Goal: Information Seeking & Learning: Learn about a topic

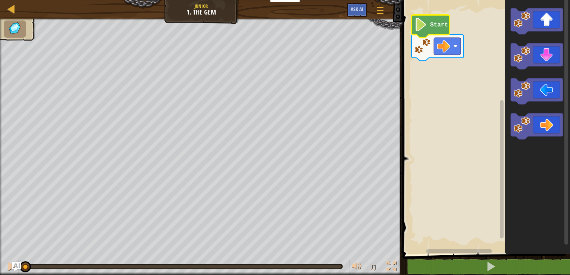
click at [419, 30] on image "Blockly Workspace" at bounding box center [420, 24] width 13 height 13
click at [415, 32] on icon "Blockly Workspace" at bounding box center [430, 26] width 38 height 23
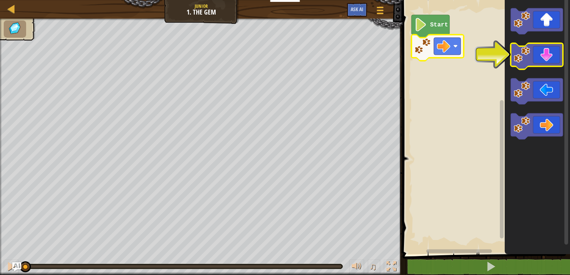
click at [534, 56] on icon "Blockly Workspace" at bounding box center [536, 56] width 52 height 26
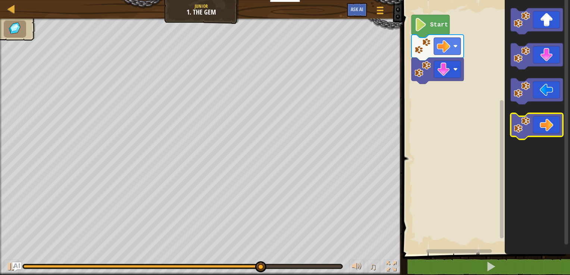
click at [540, 123] on icon "Blockly Workspace" at bounding box center [536, 126] width 52 height 26
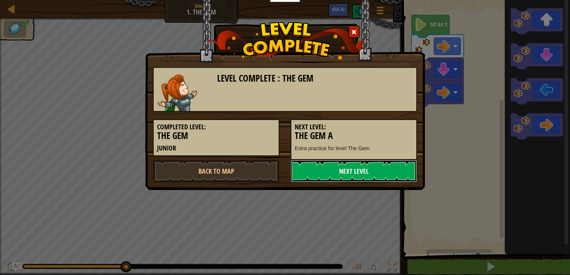
click at [376, 166] on link "Next Level" at bounding box center [353, 171] width 126 height 22
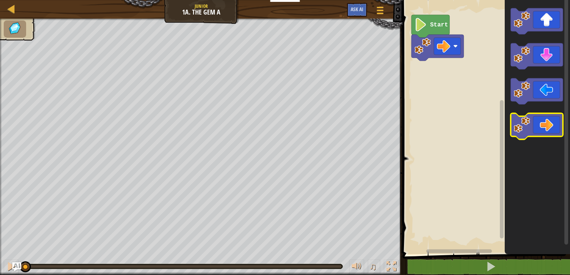
click at [559, 120] on icon "Blockly Workspace" at bounding box center [536, 126] width 52 height 26
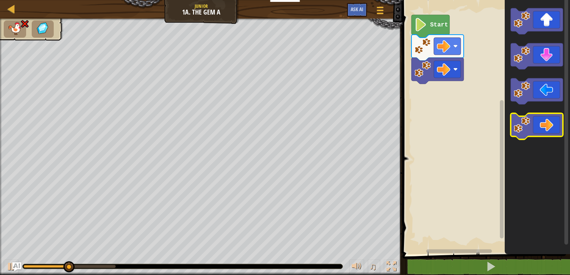
click at [559, 120] on icon "Blockly Workspace" at bounding box center [536, 126] width 52 height 26
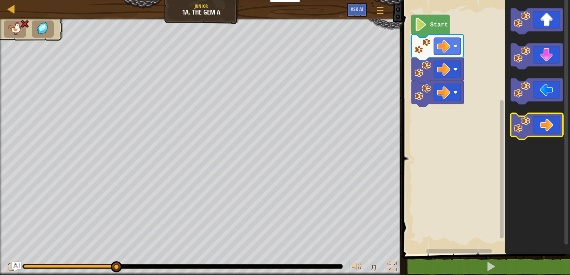
click at [559, 120] on icon "Blockly Workspace" at bounding box center [536, 126] width 52 height 26
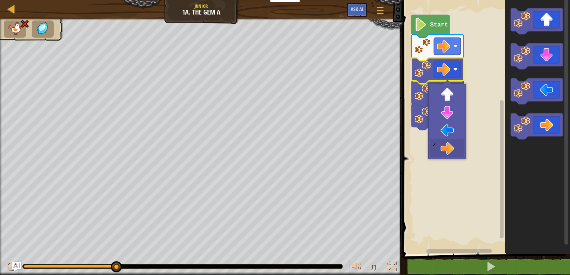
click at [456, 71] on image "Blockly Workspace" at bounding box center [455, 69] width 4 height 4
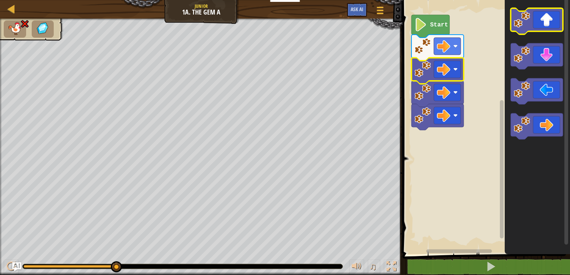
click at [557, 20] on icon "Blockly Workspace" at bounding box center [536, 21] width 52 height 26
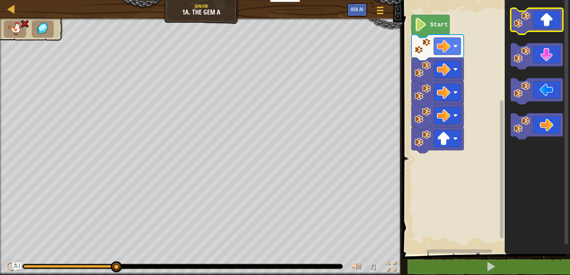
click at [557, 20] on icon "Blockly Workspace" at bounding box center [536, 21] width 52 height 26
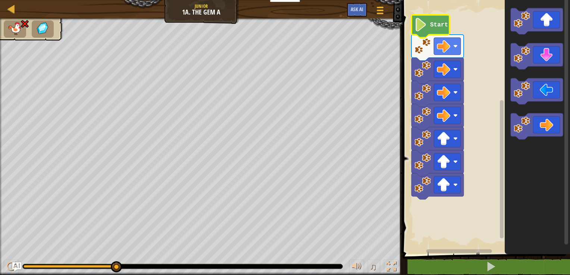
click at [435, 22] on text "Start" at bounding box center [439, 25] width 18 height 7
click at [430, 30] on icon "Blockly Workspace" at bounding box center [430, 26] width 38 height 23
click at [14, 7] on div at bounding box center [11, 8] width 9 height 9
click at [358, 11] on span "Ask AI" at bounding box center [356, 9] width 13 height 7
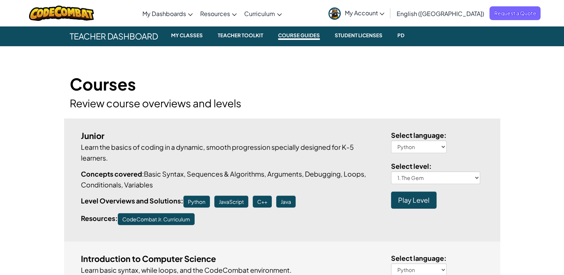
click at [109, 37] on span "Teacher Dashboard" at bounding box center [114, 36] width 100 height 20
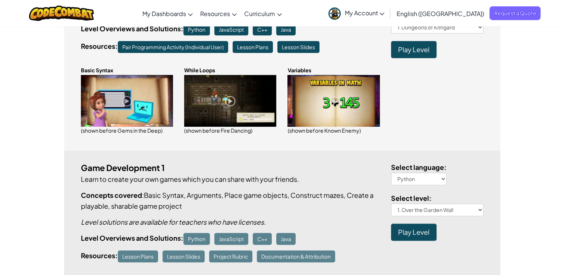
scroll to position [186, 0]
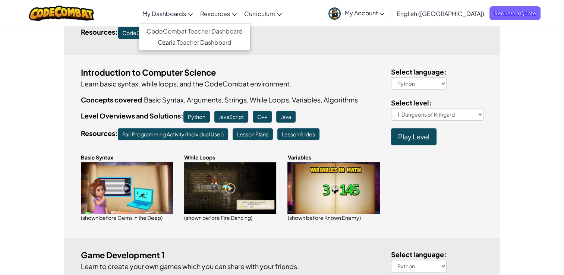
click at [193, 15] on icon at bounding box center [190, 14] width 5 height 3
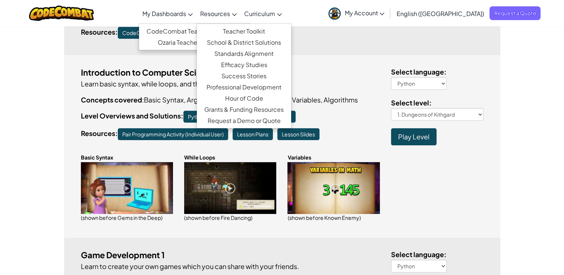
click at [240, 19] on link "Resources" at bounding box center [218, 13] width 44 height 20
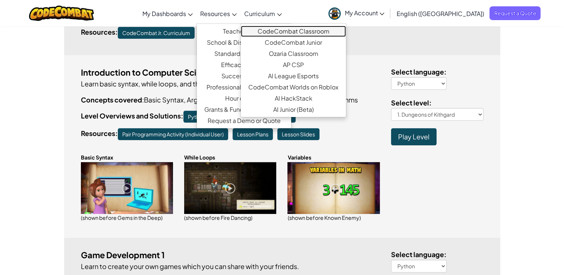
click at [324, 33] on link "CodeCombat Classroom" at bounding box center [293, 31] width 105 height 11
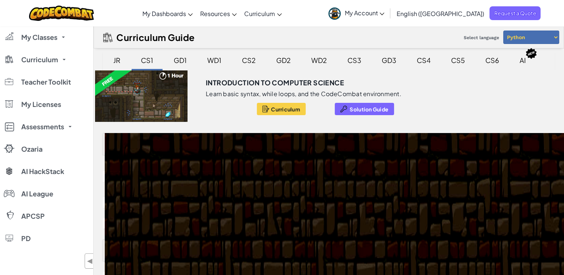
click at [286, 115] on div "Introduction to Computer Science Learn basic syntax, while loops, and the CodeC…" at bounding box center [314, 95] width 229 height 51
click at [289, 105] on button "Curriculum" at bounding box center [281, 109] width 49 height 12
click at [514, 61] on div "AI" at bounding box center [522, 60] width 21 height 18
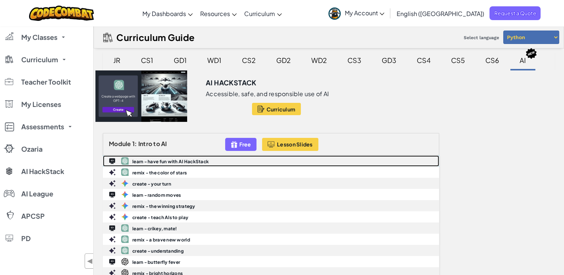
click at [174, 161] on b "learn - have fun with AI HackStack" at bounding box center [170, 162] width 76 height 6
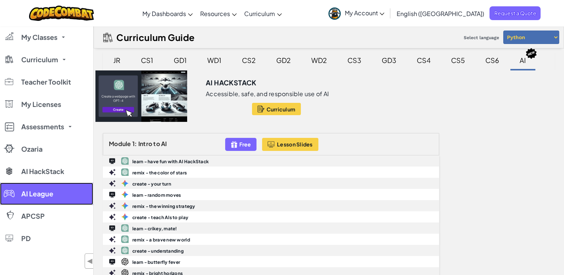
click at [63, 192] on link "AI League" at bounding box center [46, 194] width 93 height 22
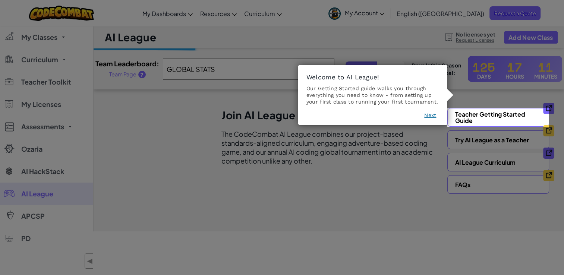
click at [434, 120] on footer "Next" at bounding box center [372, 116] width 133 height 10
click at [429, 111] on button "Next" at bounding box center [430, 114] width 12 height 7
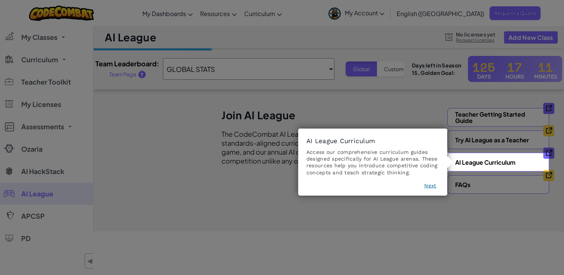
click at [426, 186] on button "Next" at bounding box center [430, 185] width 12 height 7
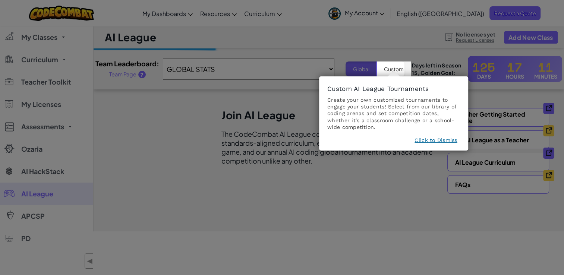
click at [429, 139] on button "Click to Dismiss" at bounding box center [436, 139] width 42 height 7
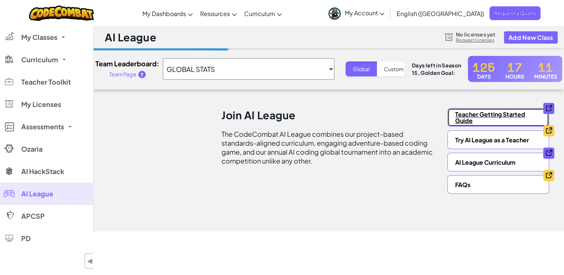
click at [519, 119] on link "Teacher Getting Started Guide" at bounding box center [498, 117] width 102 height 19
